Goal: Task Accomplishment & Management: Manage account settings

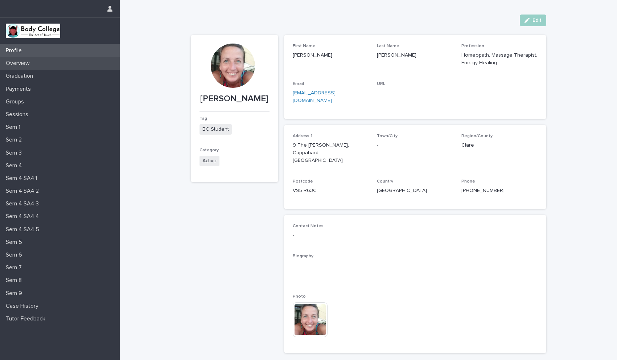
click at [33, 63] on p "Overview" at bounding box center [19, 63] width 33 height 7
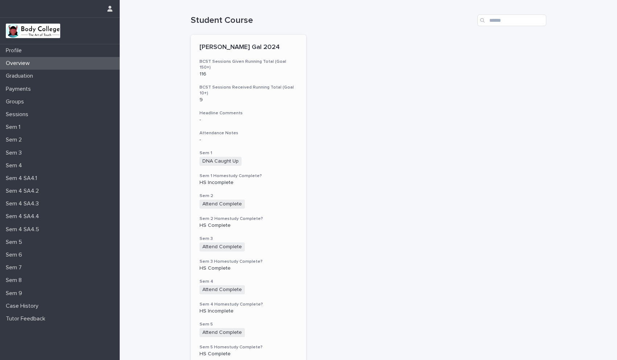
click at [279, 133] on div "[PERSON_NAME] Gal 2024 BCST Sessions Given Running Total (Goal 150+) 116 BCST S…" at bounding box center [249, 300] width 116 height 530
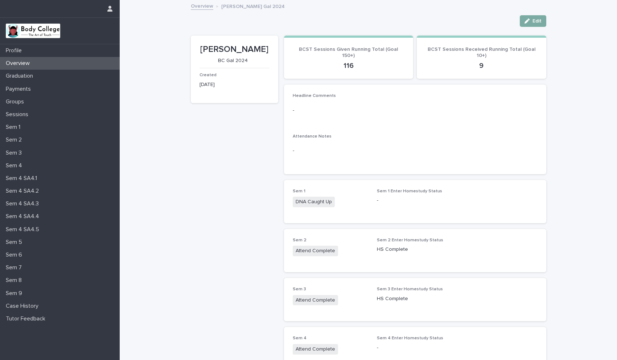
click at [529, 22] on div "button" at bounding box center [528, 20] width 8 height 5
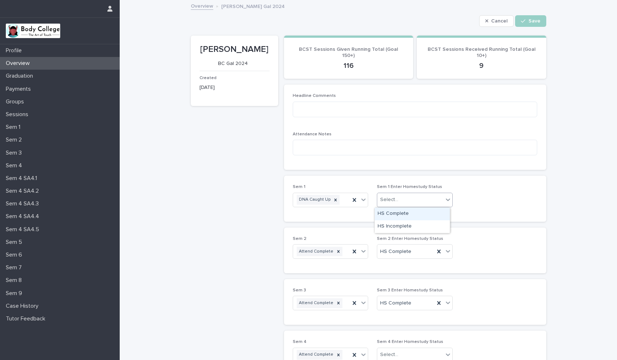
click at [444, 199] on icon at bounding box center [447, 199] width 7 height 7
click at [477, 210] on div "Sem 1 DNA Caught Up Sem 1 Enter Homestudy Status option HS Complete focused, 1 …" at bounding box center [415, 198] width 245 height 28
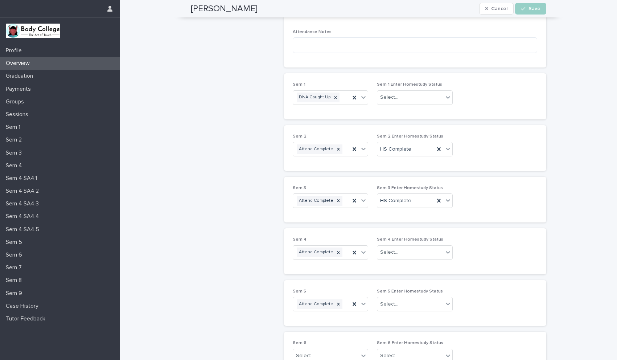
scroll to position [110, 0]
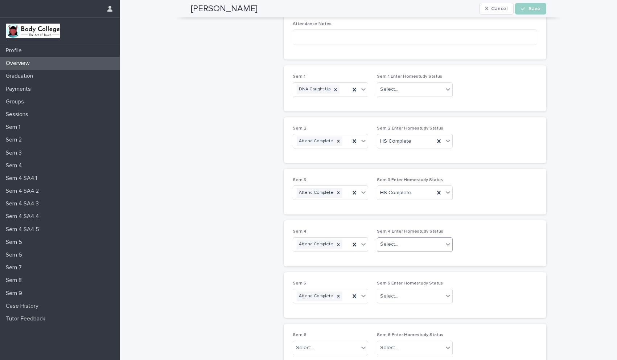
click at [444, 245] on icon at bounding box center [447, 243] width 7 height 7
click at [399, 257] on div "HS Complete" at bounding box center [411, 258] width 75 height 13
click at [407, 298] on div "Select..." at bounding box center [410, 296] width 66 height 12
click at [401, 307] on div "HS Complete" at bounding box center [411, 309] width 75 height 13
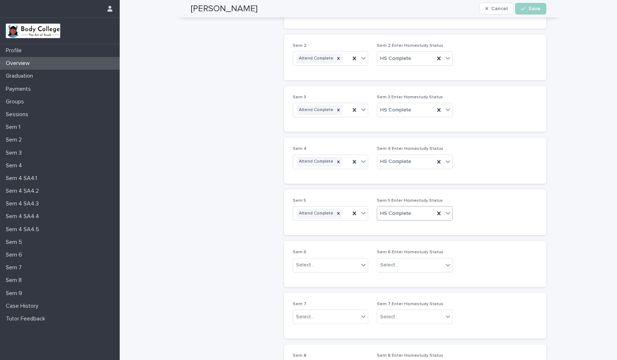
scroll to position [204, 0]
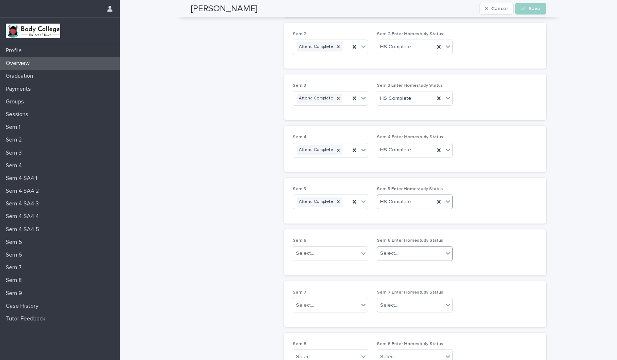
click at [394, 253] on div "Select..." at bounding box center [389, 253] width 18 height 8
click at [394, 267] on div "HS Complete" at bounding box center [411, 267] width 75 height 13
click at [360, 254] on icon at bounding box center [363, 252] width 7 height 7
click at [340, 269] on div "Attend Complete" at bounding box center [327, 267] width 75 height 13
click at [330, 308] on div "Select..." at bounding box center [326, 305] width 66 height 12
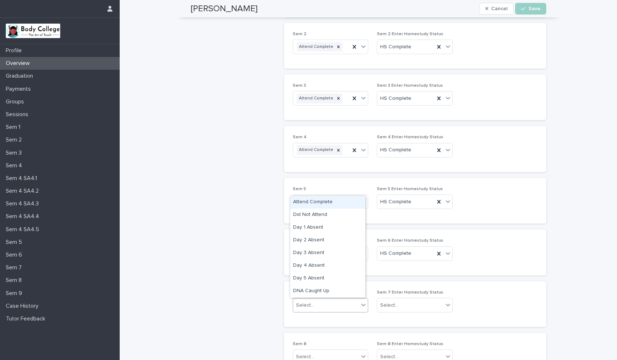
click at [320, 199] on div "Attend Complete" at bounding box center [327, 202] width 75 height 13
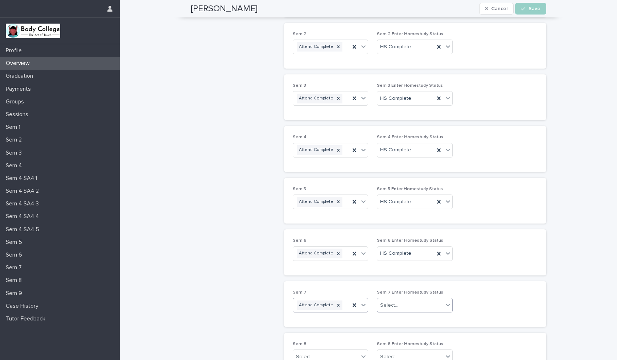
click at [397, 305] on div "Select..." at bounding box center [410, 305] width 66 height 12
click at [393, 319] on div "HS Complete" at bounding box center [411, 318] width 75 height 13
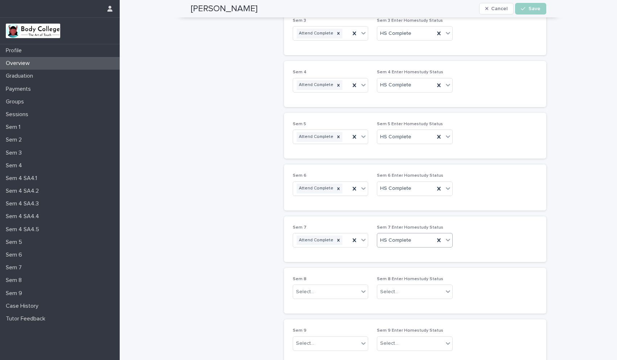
scroll to position [293, 0]
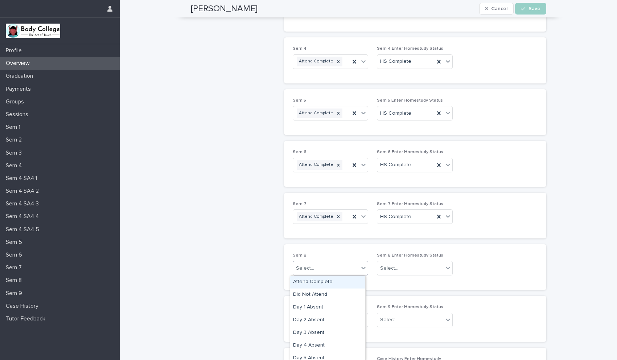
click at [319, 264] on div "Select..." at bounding box center [326, 268] width 66 height 12
click at [314, 282] on div "Attend Complete" at bounding box center [327, 281] width 75 height 13
click at [531, 9] on span "Save" at bounding box center [534, 8] width 12 height 5
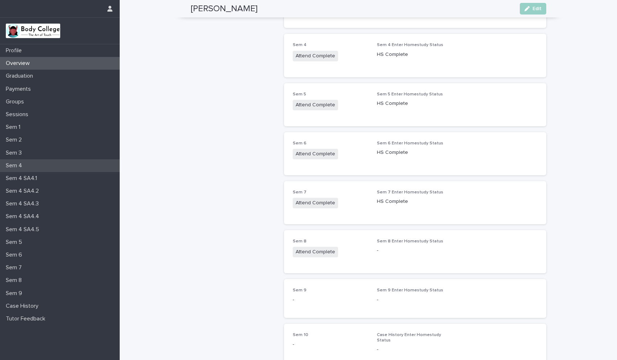
scroll to position [278, 0]
